Goal: Transaction & Acquisition: Purchase product/service

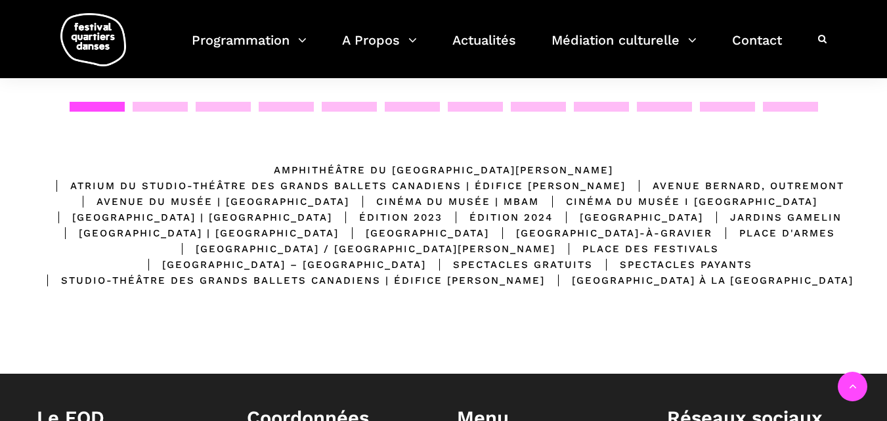
scroll to position [268, 0]
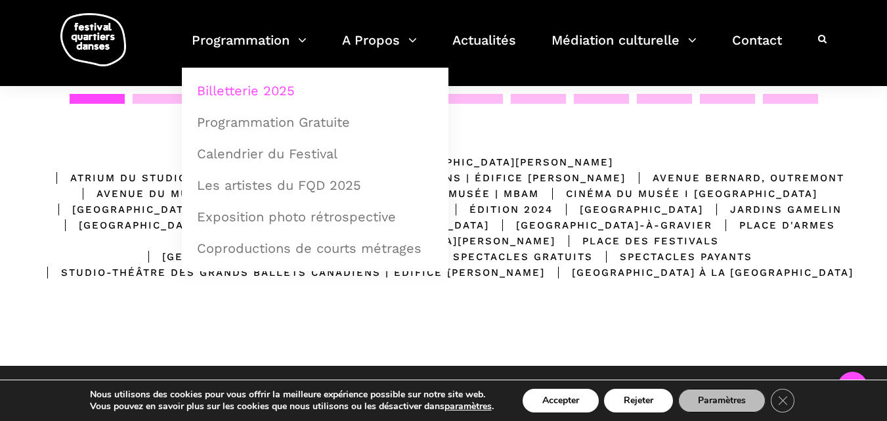
click at [244, 96] on link "Billetterie 2025" at bounding box center [315, 91] width 252 height 30
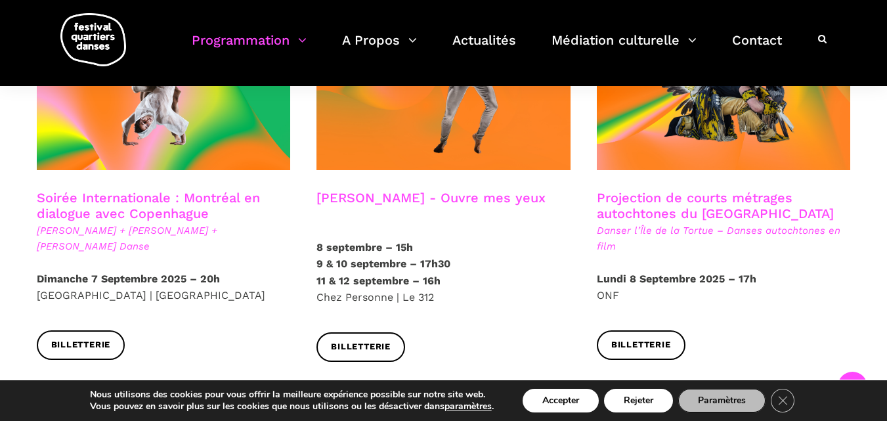
scroll to position [811, 0]
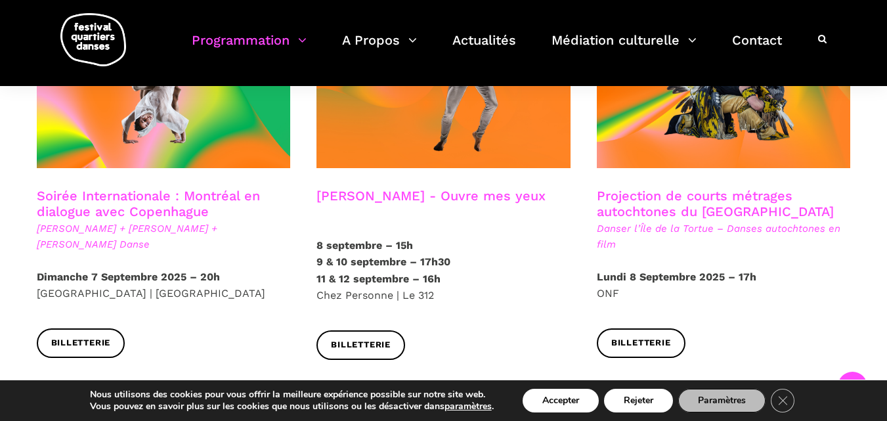
click at [97, 196] on link "Soirée Internationale : Montréal en dialogue avec Copenhague" at bounding box center [148, 204] width 223 height 32
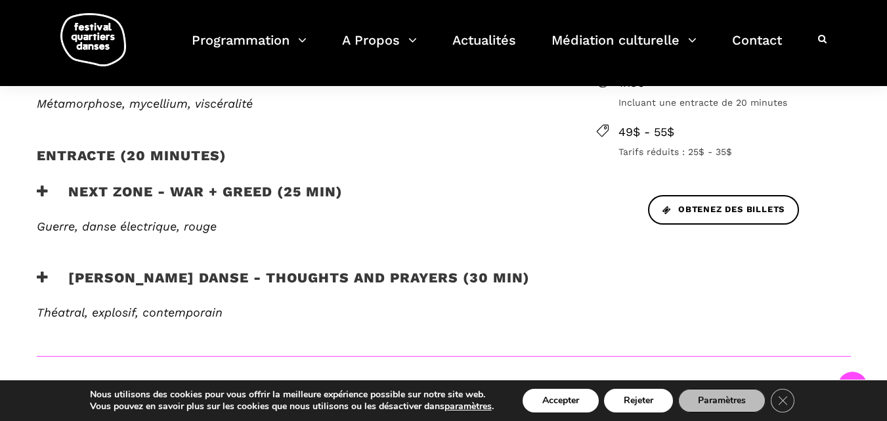
scroll to position [566, 0]
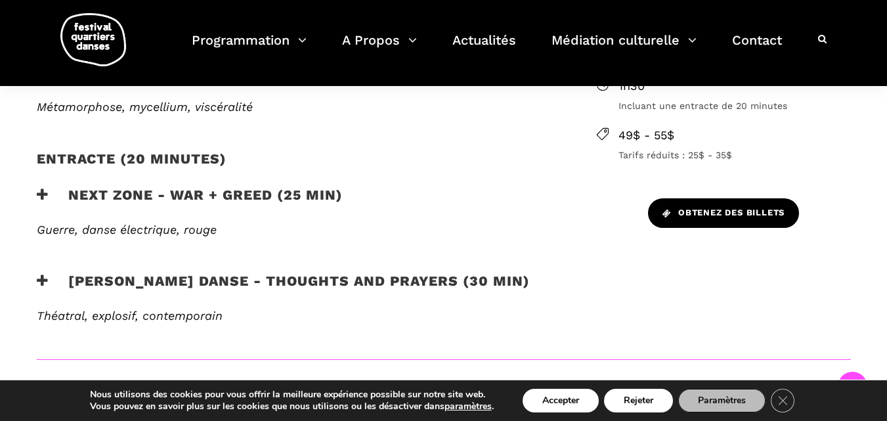
click at [701, 206] on span "Obtenez des billets" at bounding box center [724, 213] width 122 height 14
